Goal: Check status: Check status

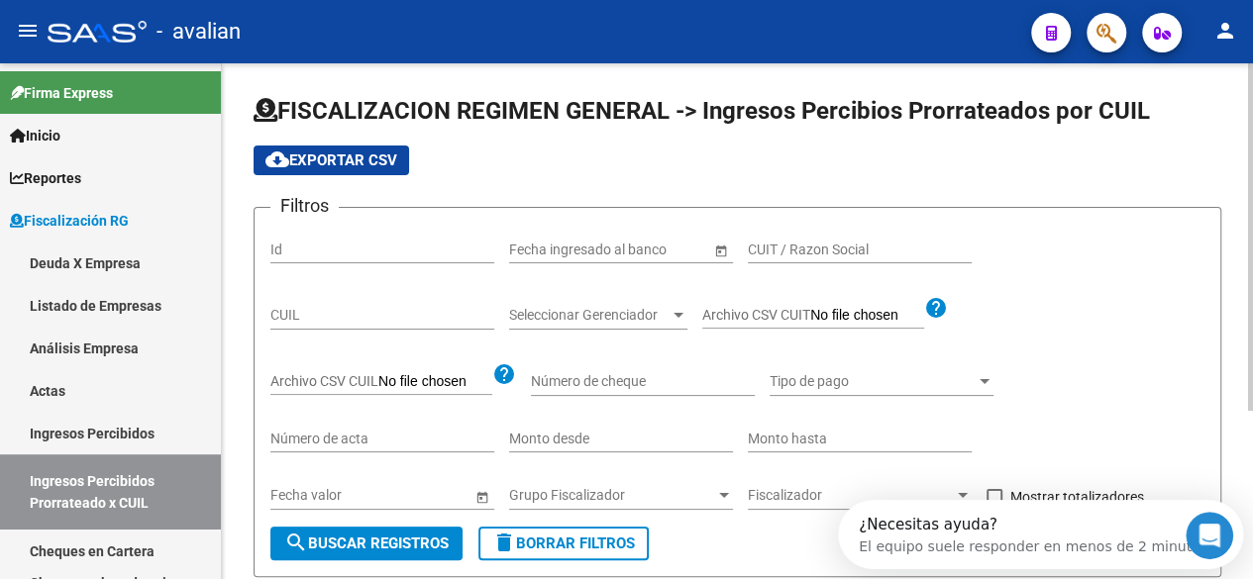
click at [593, 258] on span "–" at bounding box center [589, 250] width 9 height 17
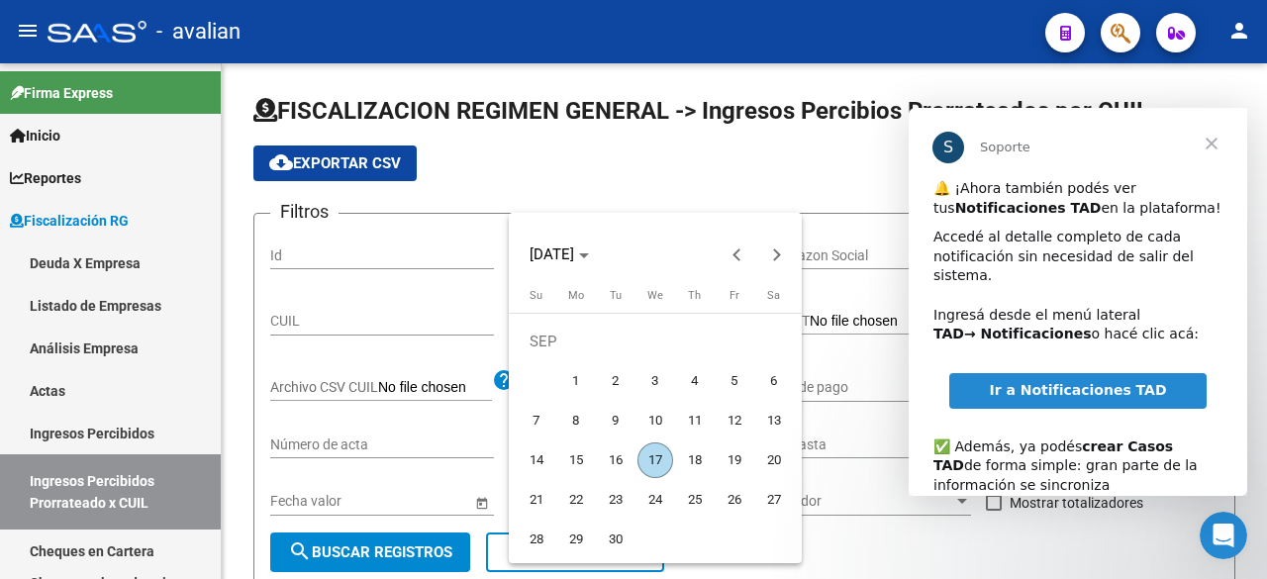
click at [64, 261] on div at bounding box center [633, 289] width 1267 height 579
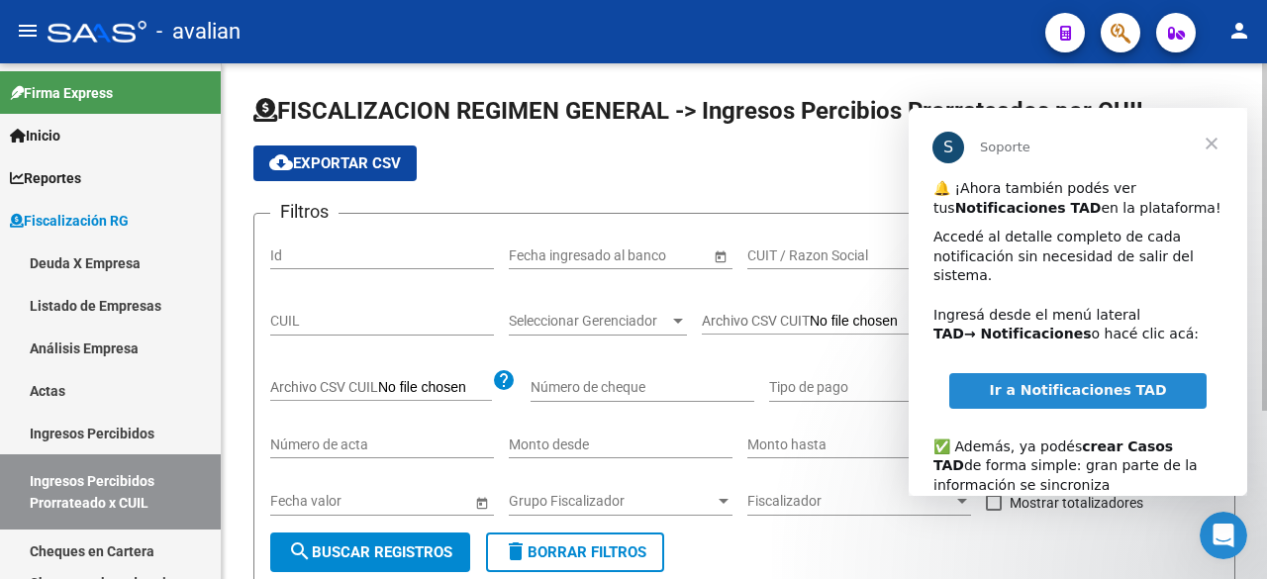
click at [406, 313] on input "CUIL" at bounding box center [382, 321] width 224 height 17
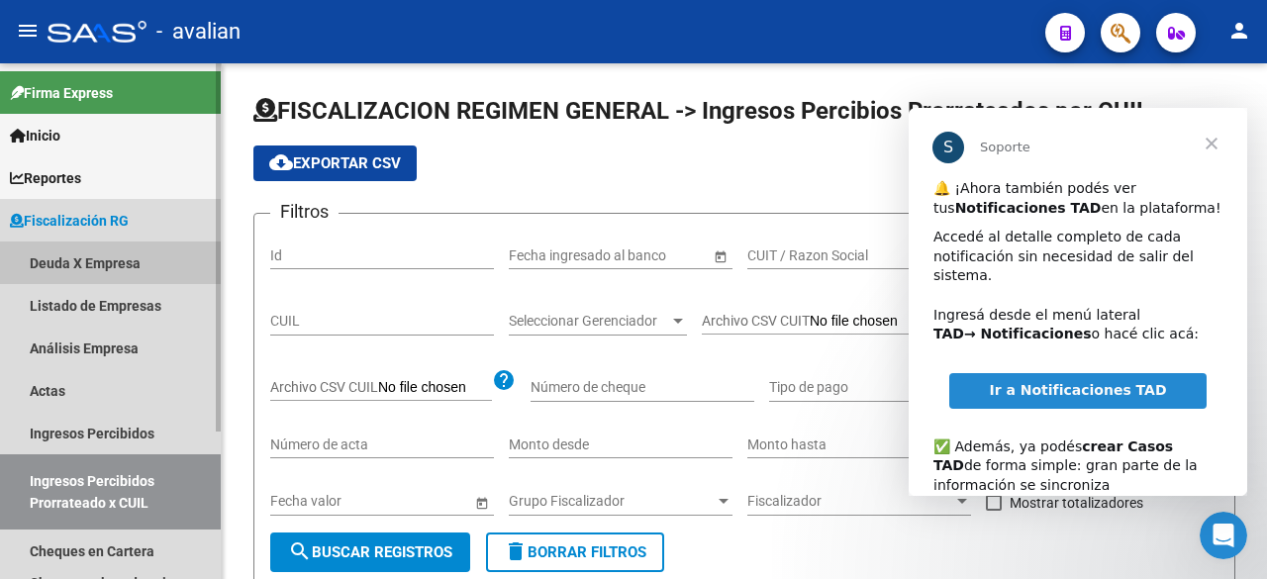
click at [107, 264] on link "Deuda X Empresa" at bounding box center [110, 263] width 221 height 43
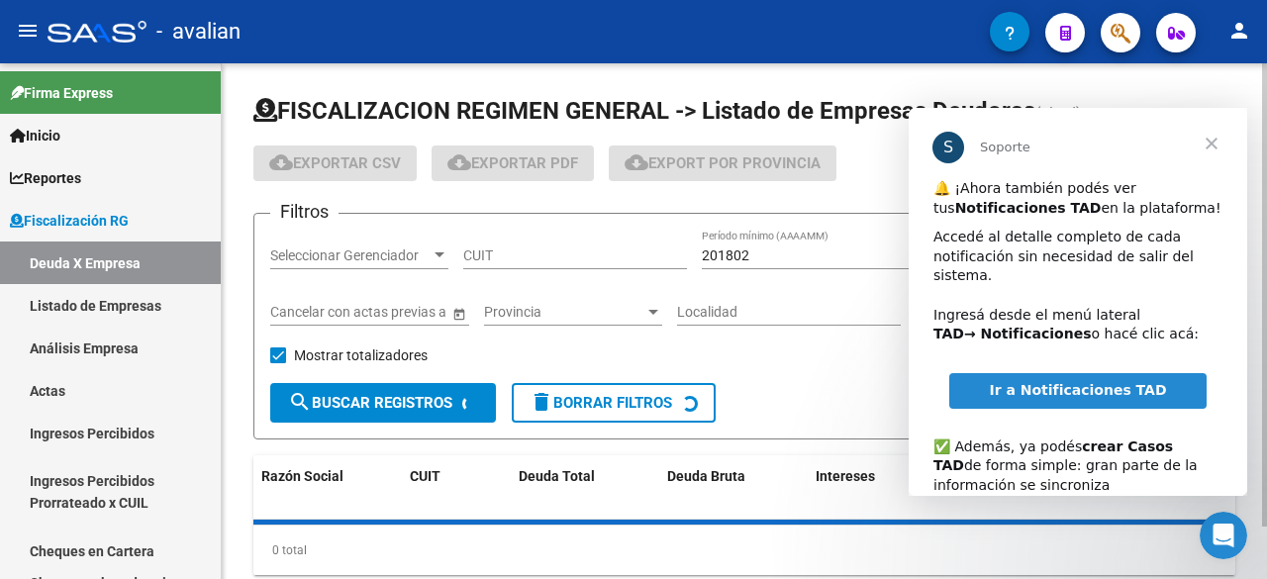
click at [498, 239] on div "CUIT" at bounding box center [575, 250] width 224 height 40
click at [521, 262] on input "CUIT" at bounding box center [575, 256] width 224 height 17
paste input "30-50481998-8"
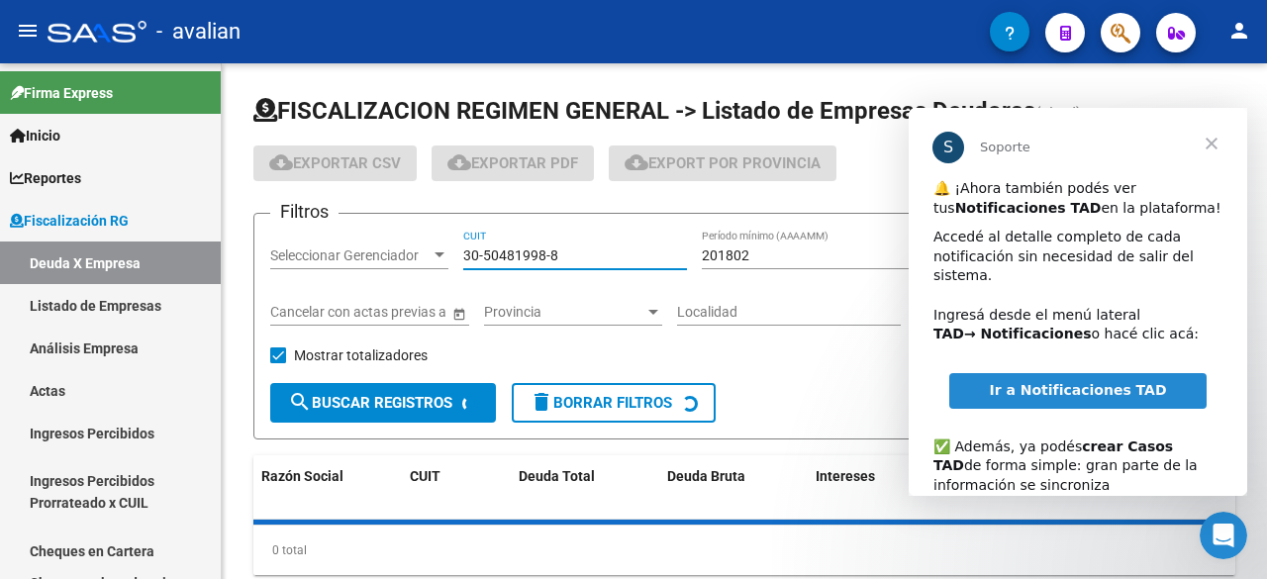
type input "30-50481998-8"
click at [1212, 140] on span "Cerrar" at bounding box center [1211, 143] width 71 height 71
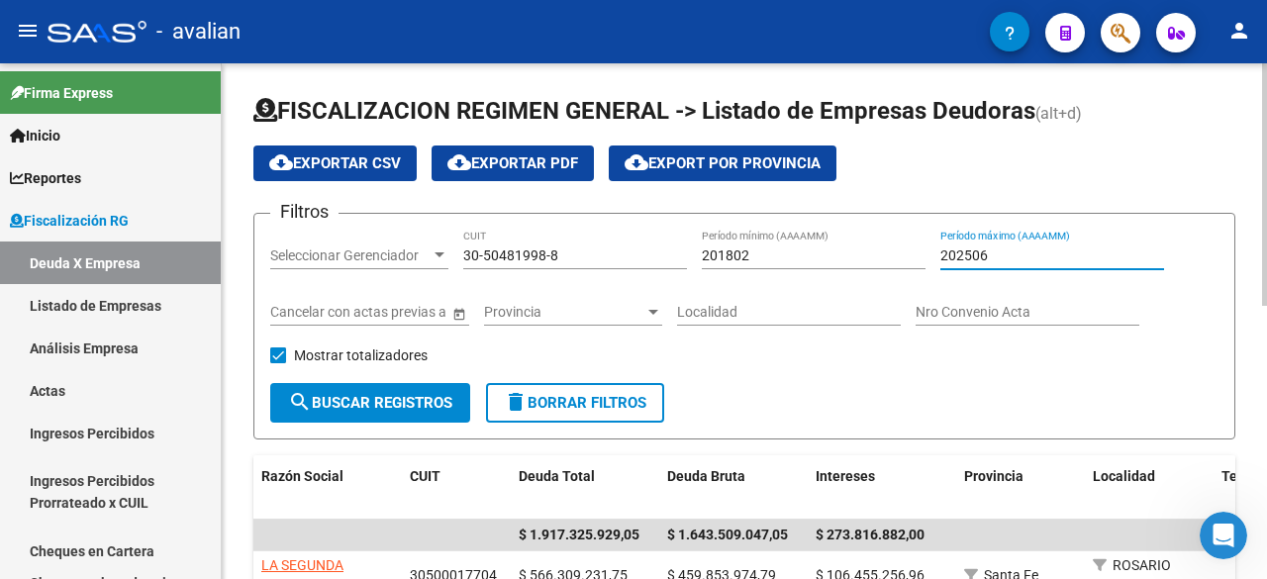
drag, startPoint x: 993, startPoint y: 258, endPoint x: 978, endPoint y: 256, distance: 15.0
click at [978, 256] on input "202506" at bounding box center [1053, 256] width 224 height 17
drag, startPoint x: 1011, startPoint y: 254, endPoint x: 980, endPoint y: 255, distance: 30.7
click at [980, 255] on input "202508" at bounding box center [1053, 256] width 224 height 17
type input "202507"
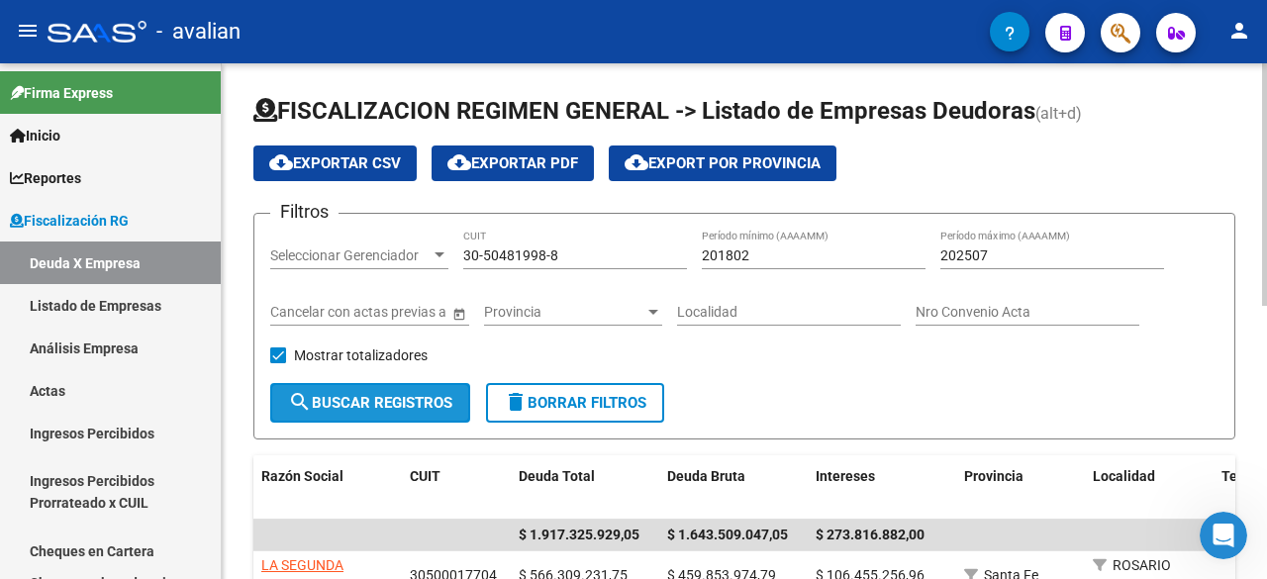
click at [424, 417] on button "search Buscar Registros" at bounding box center [370, 403] width 200 height 40
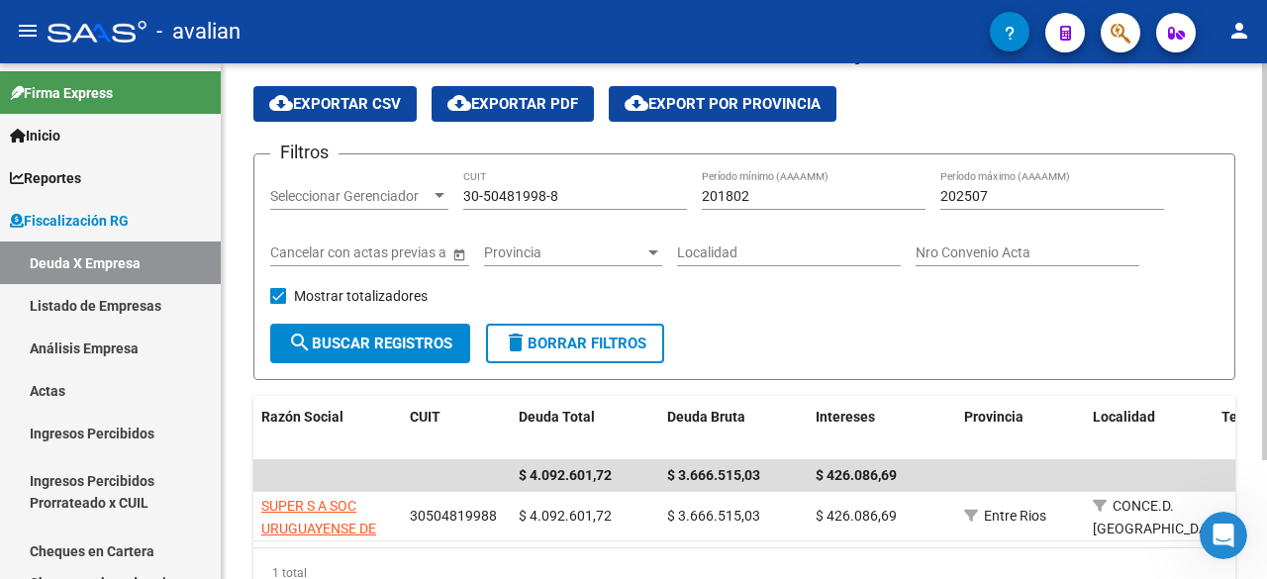
scroll to position [154, 0]
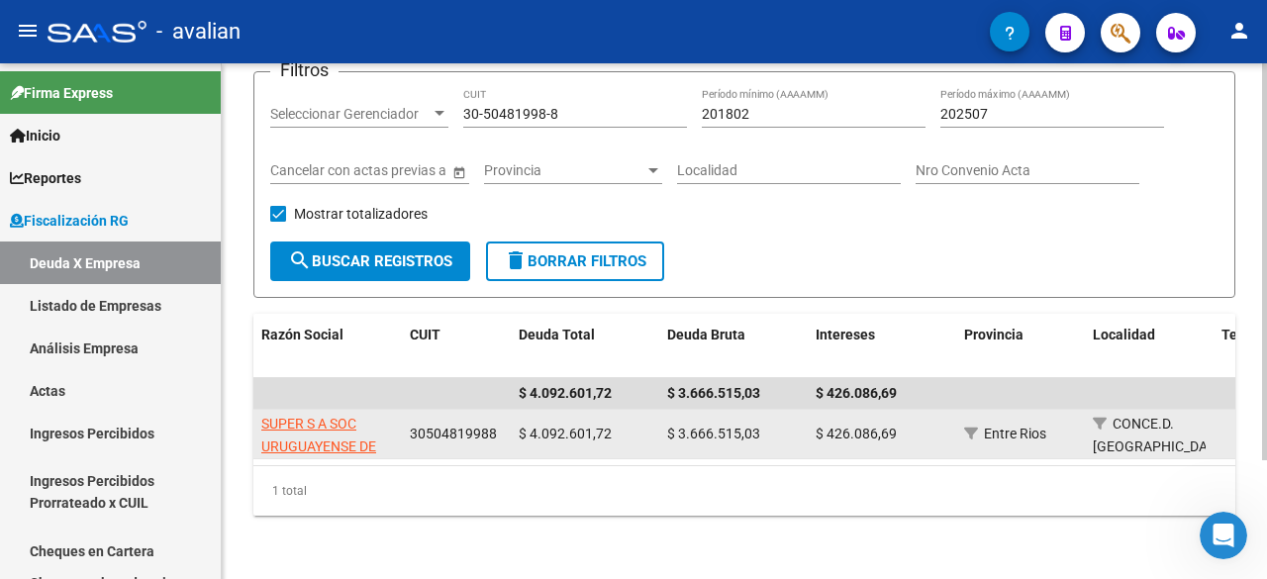
click at [290, 420] on app-link-go-to "SUPER S A SOC URUGUAYENSE DE PRODUCTORES DE ENTRE [PERSON_NAME] SOC ANON" at bounding box center [327, 481] width 133 height 136
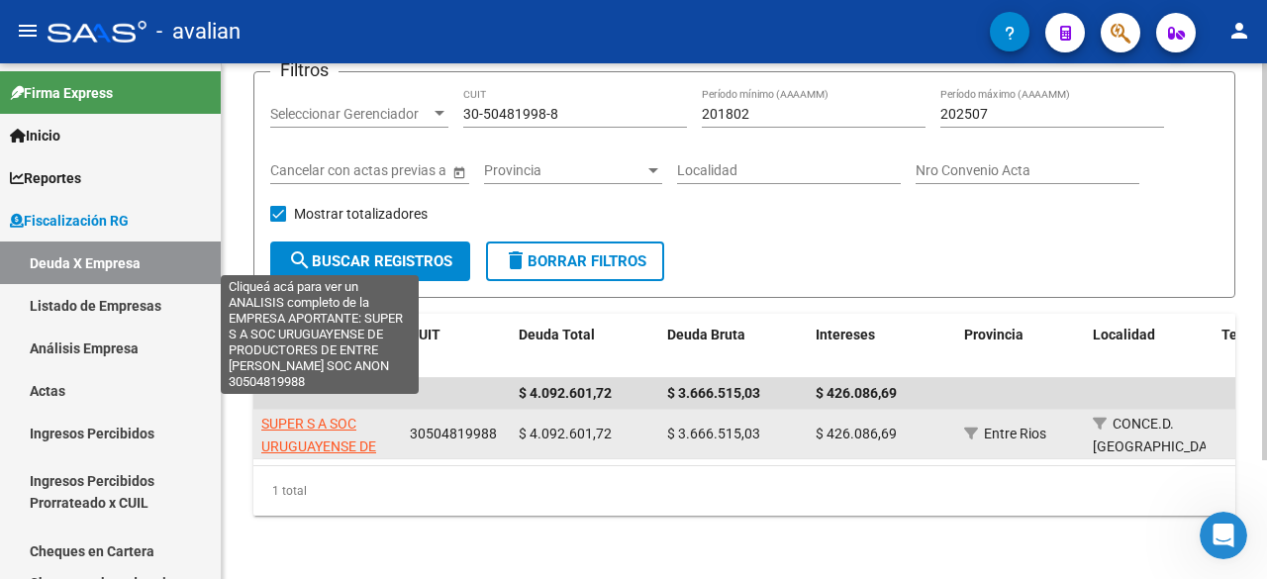
click at [305, 416] on span "SUPER S A SOC URUGUAYENSE DE PRODUCTORES DE ENTRE [PERSON_NAME] SOC ANON" at bounding box center [319, 480] width 117 height 129
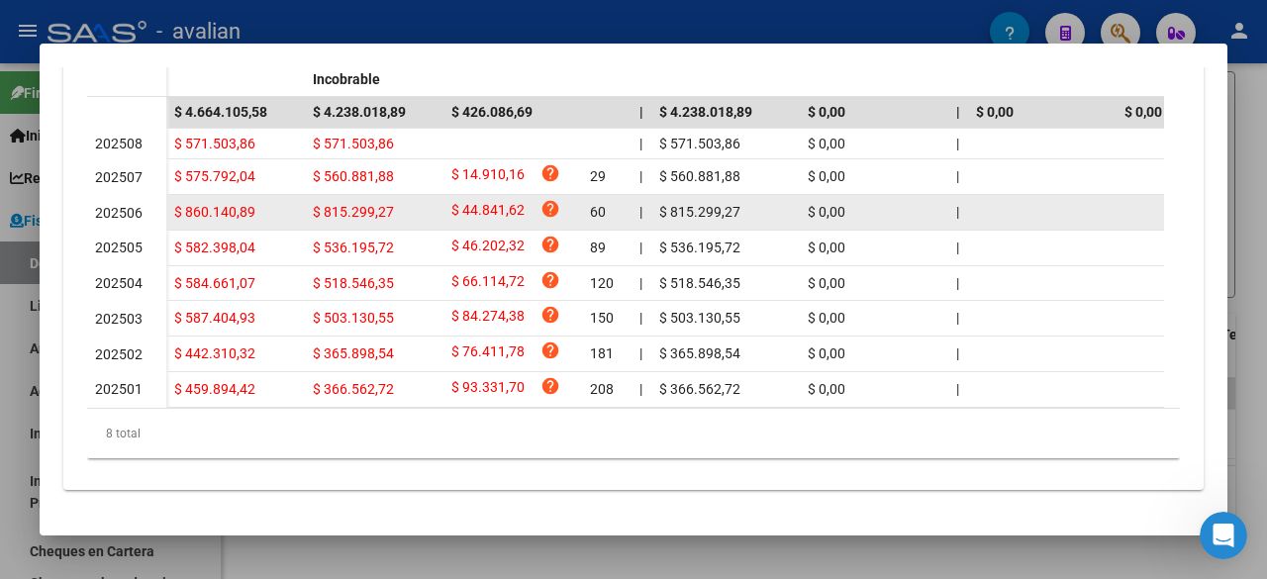
scroll to position [583, 0]
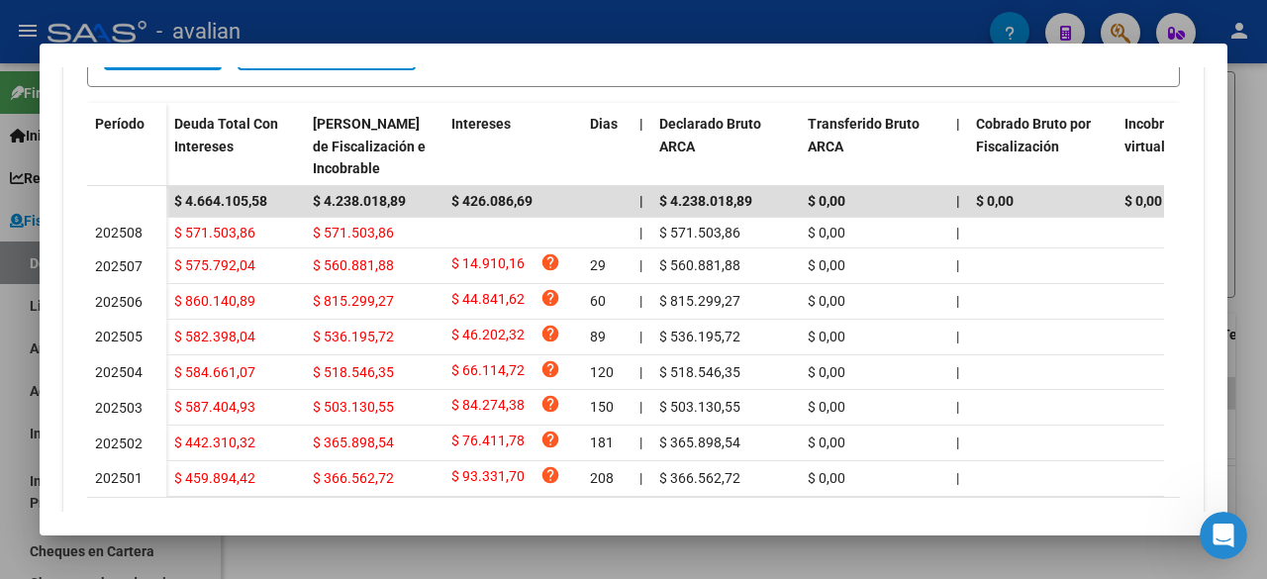
click at [1266, 146] on div at bounding box center [633, 289] width 1267 height 579
